Goal: Transaction & Acquisition: Purchase product/service

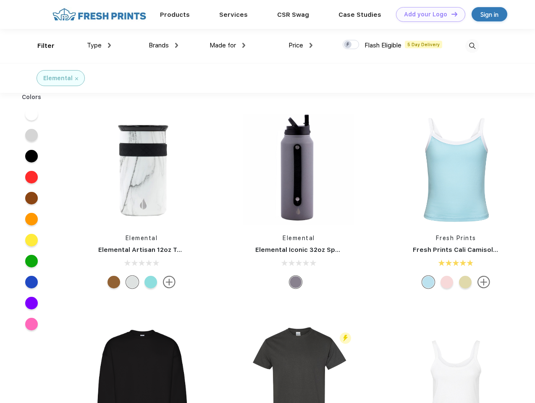
click at [427, 14] on link "Add your Logo Design Tool" at bounding box center [430, 14] width 69 height 15
click at [0, 0] on div "Design Tool" at bounding box center [0, 0] width 0 height 0
click at [450, 14] on link "Add your Logo Design Tool" at bounding box center [430, 14] width 69 height 15
click at [40, 46] on div "Filter" at bounding box center [45, 46] width 17 height 10
click at [99, 45] on span "Type" at bounding box center [94, 46] width 15 height 8
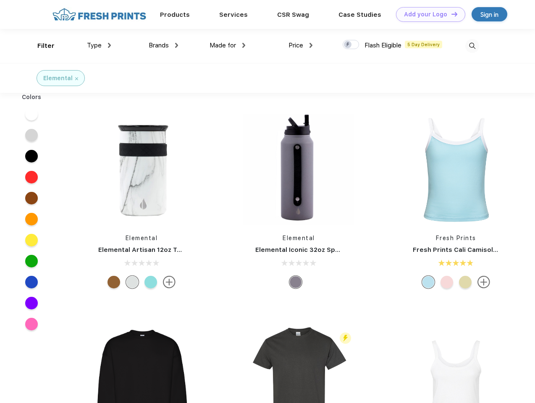
click at [163, 45] on span "Brands" at bounding box center [159, 46] width 20 height 8
click at [227, 45] on span "Made for" at bounding box center [222, 46] width 26 height 8
click at [301, 45] on span "Price" at bounding box center [295, 46] width 15 height 8
click at [351, 45] on div at bounding box center [350, 44] width 16 height 9
click at [348, 45] on input "checkbox" at bounding box center [344, 41] width 5 height 5
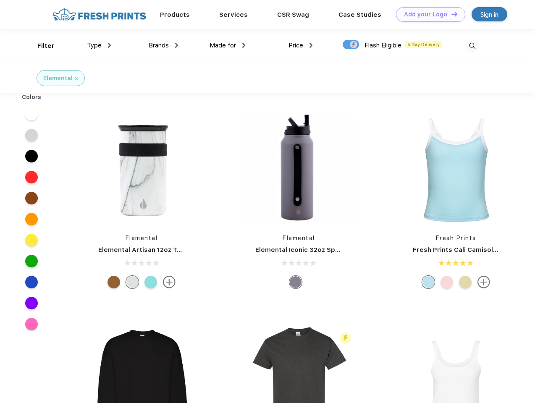
click at [472, 46] on img at bounding box center [472, 46] width 14 height 14
